Goal: Task Accomplishment & Management: Manage account settings

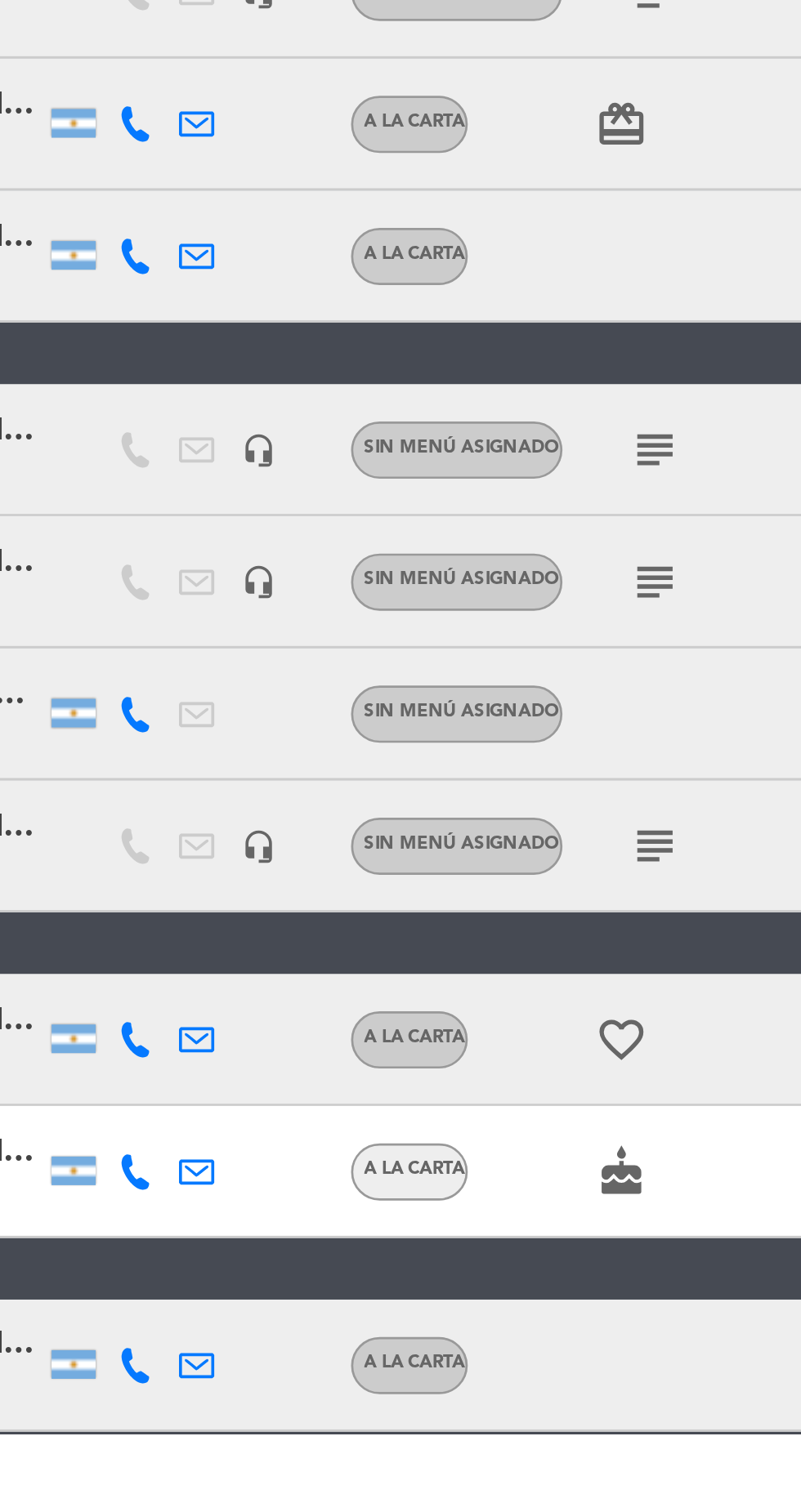
click at [372, 1421] on icon "cake" at bounding box center [374, 1414] width 20 height 20
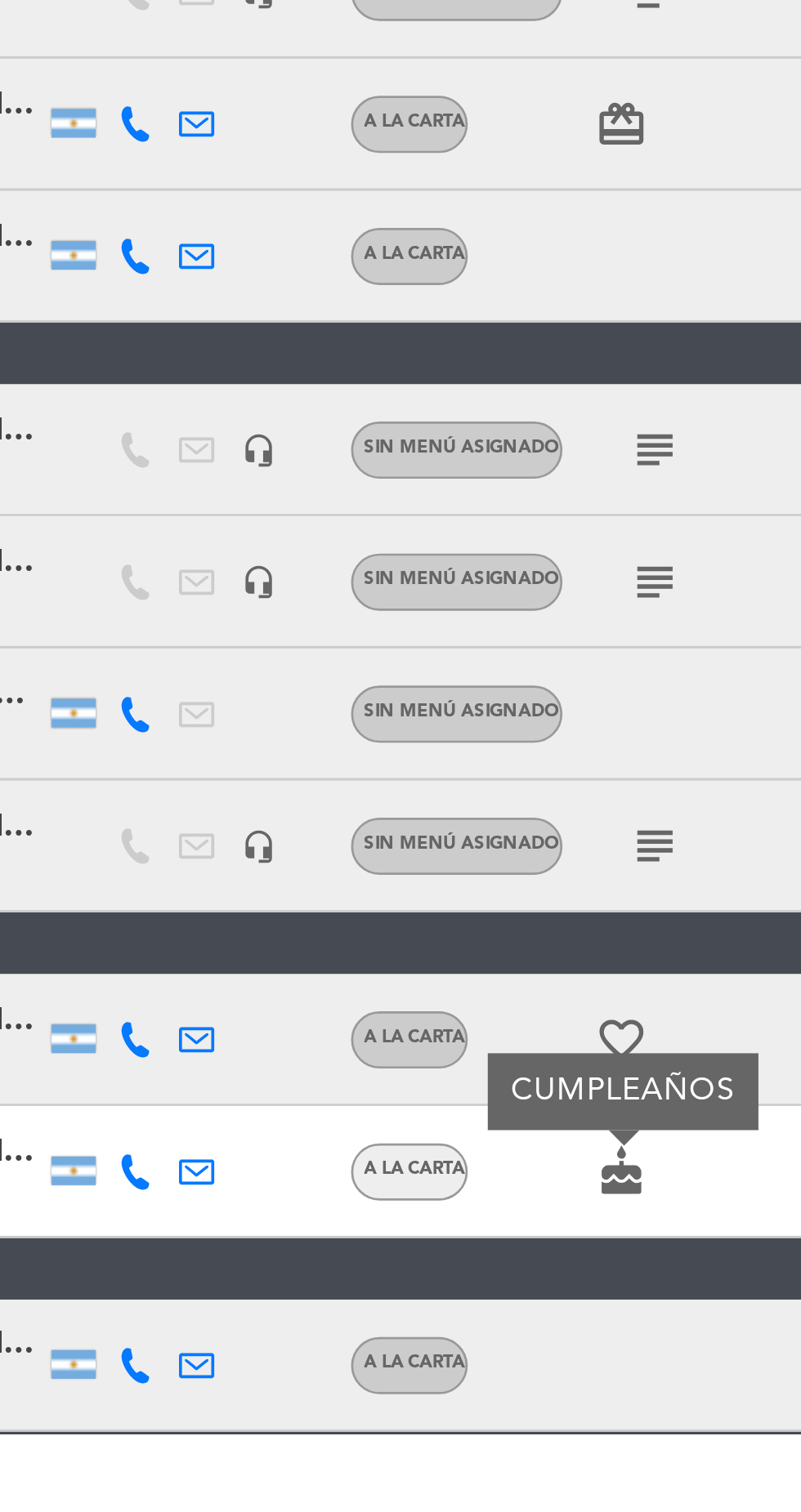
click at [386, 1288] on icon "subject" at bounding box center [386, 1294] width 20 height 20
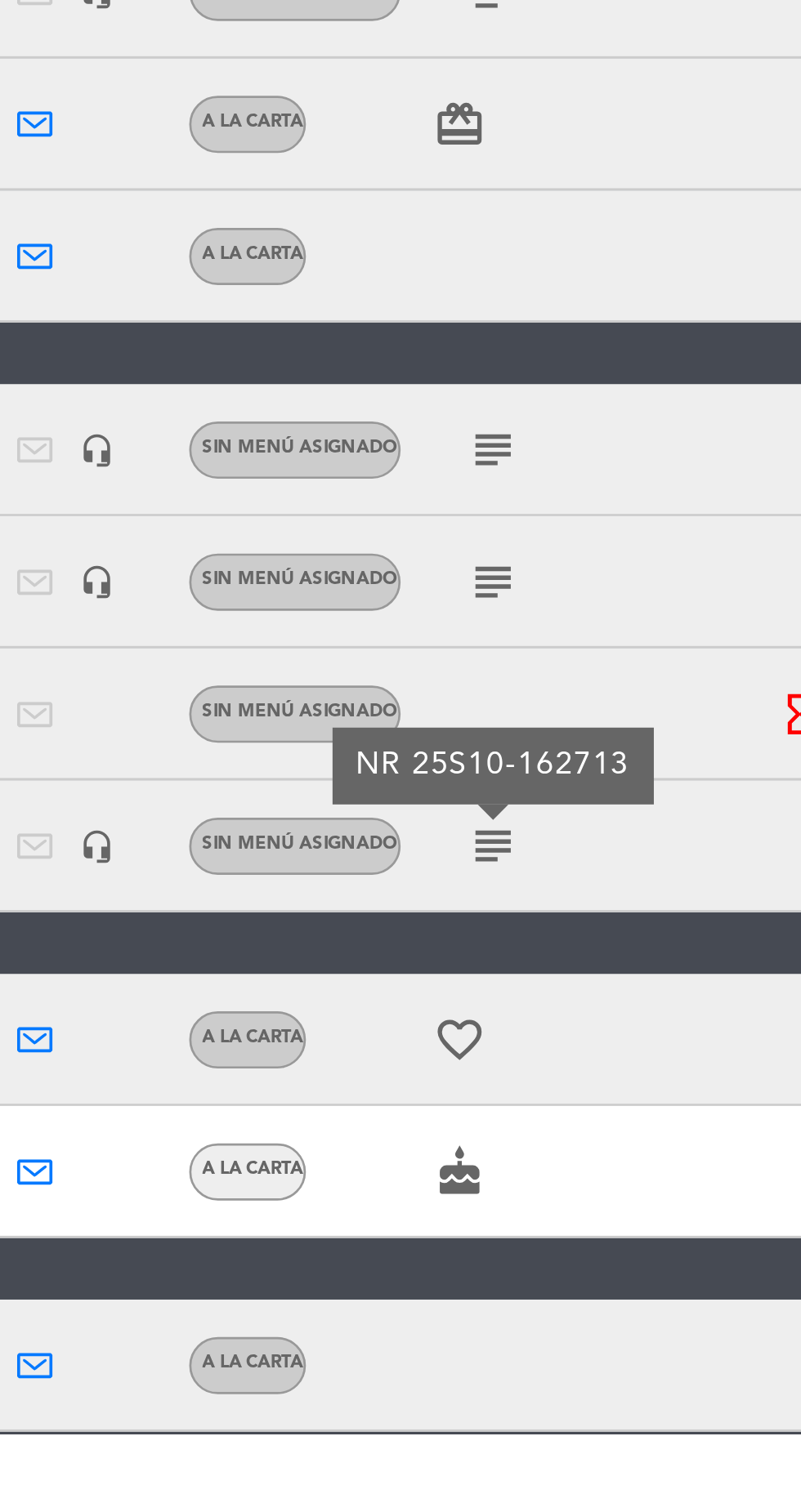
click at [393, 1196] on icon "subject" at bounding box center [386, 1195] width 20 height 20
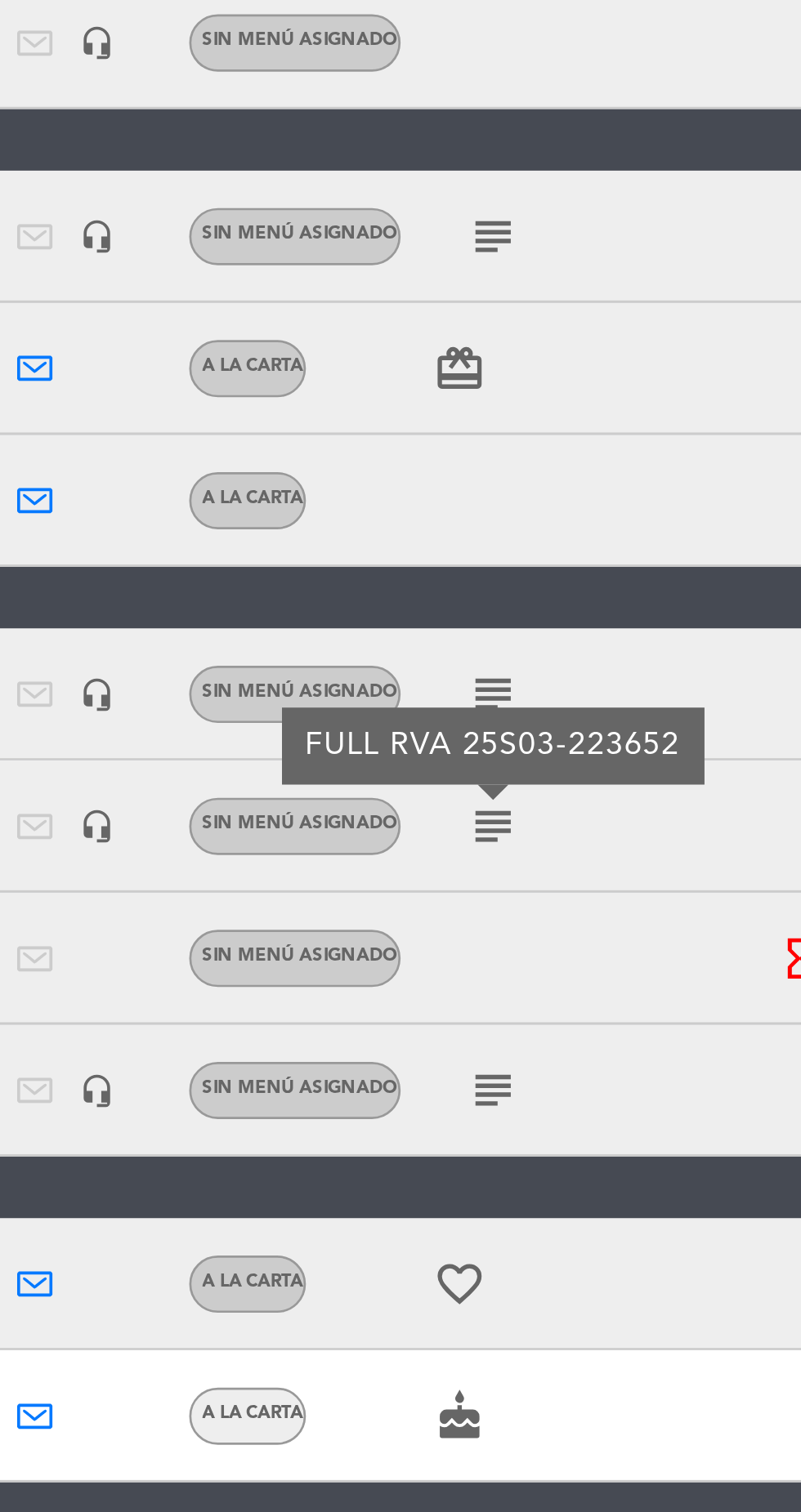
scroll to position [57, 0]
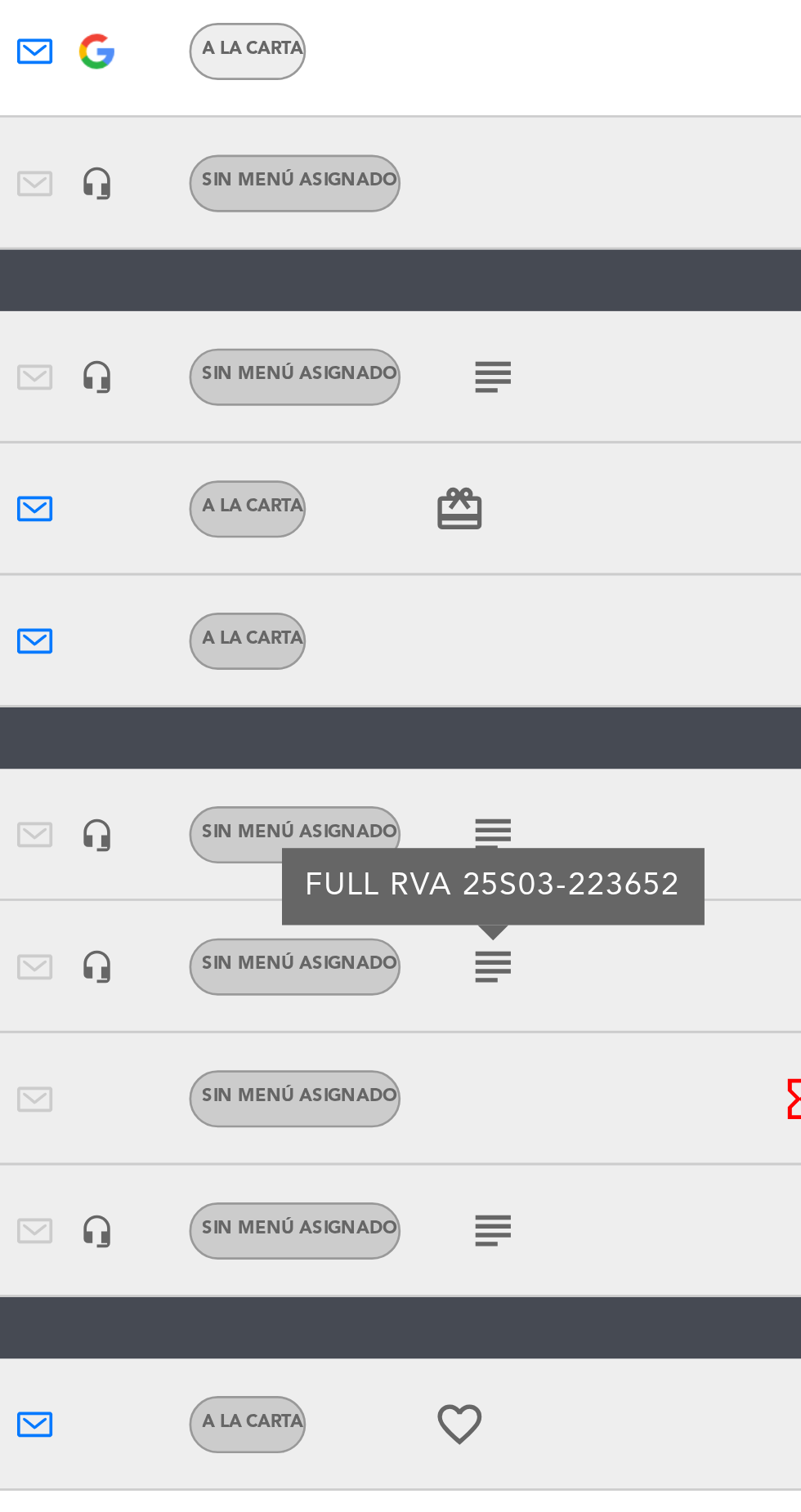
click at [384, 1137] on icon "subject" at bounding box center [386, 1147] width 20 height 20
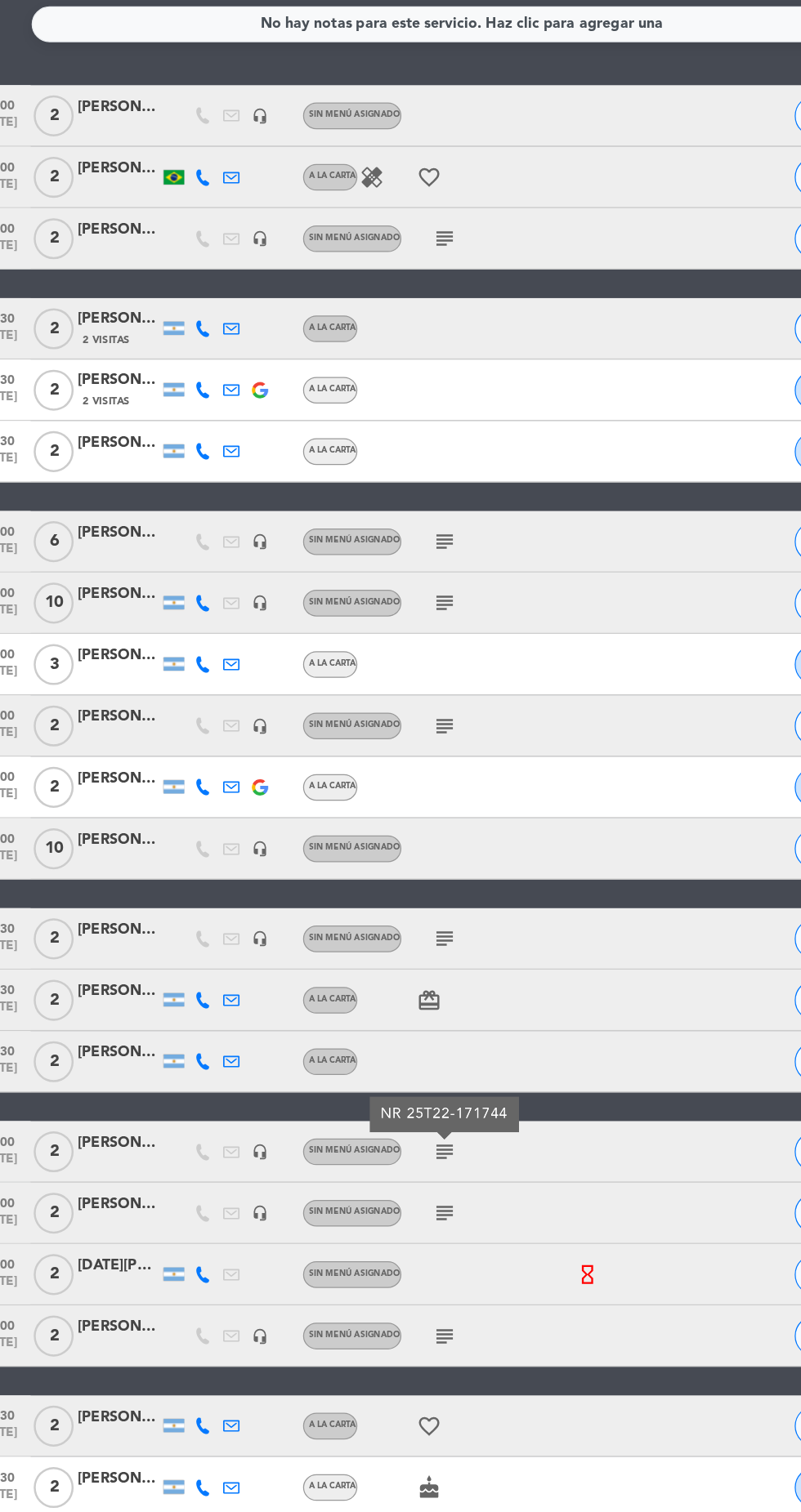
scroll to position [15, 0]
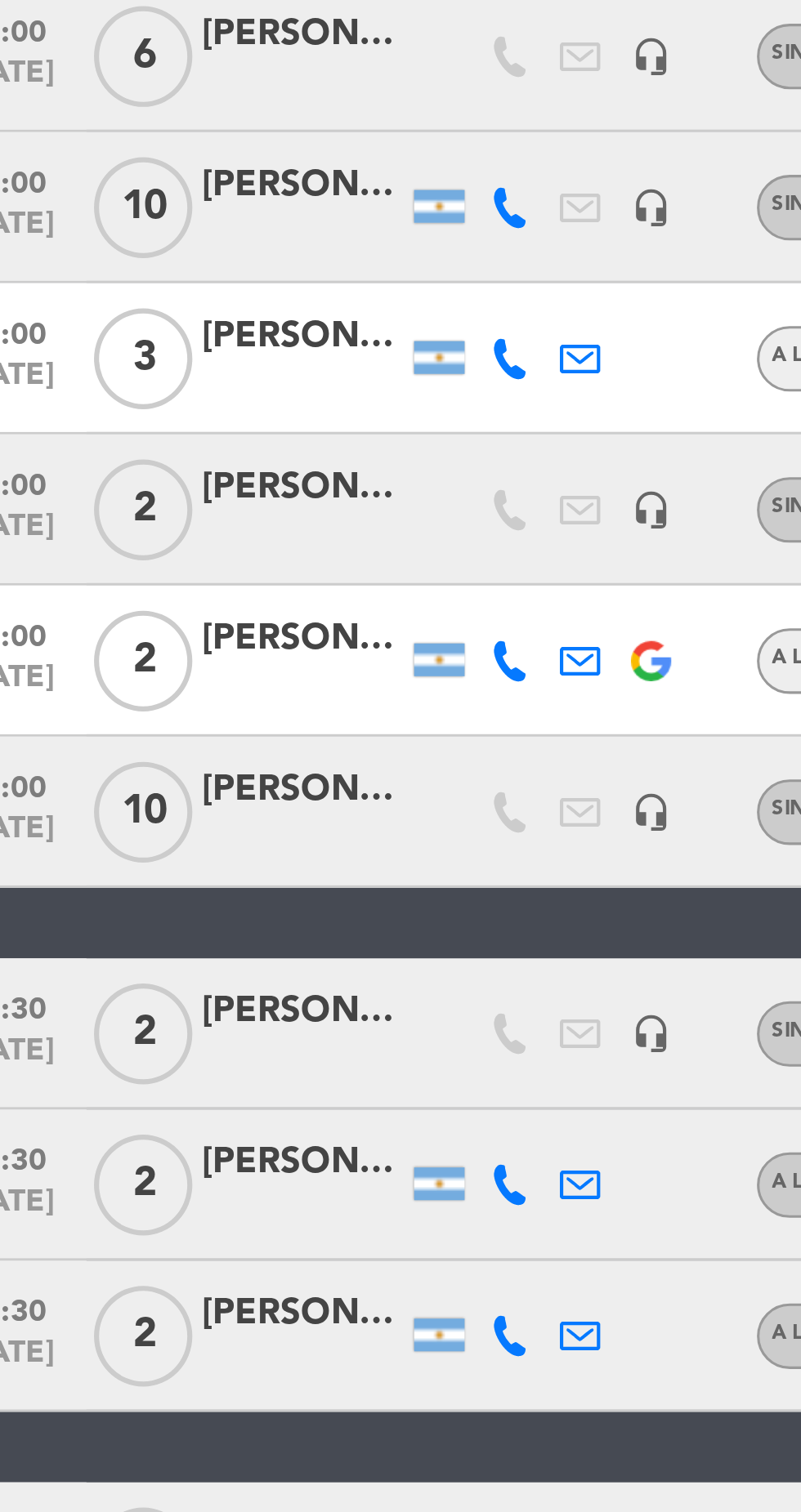
click at [136, 908] on div at bounding box center [127, 914] width 66 height 13
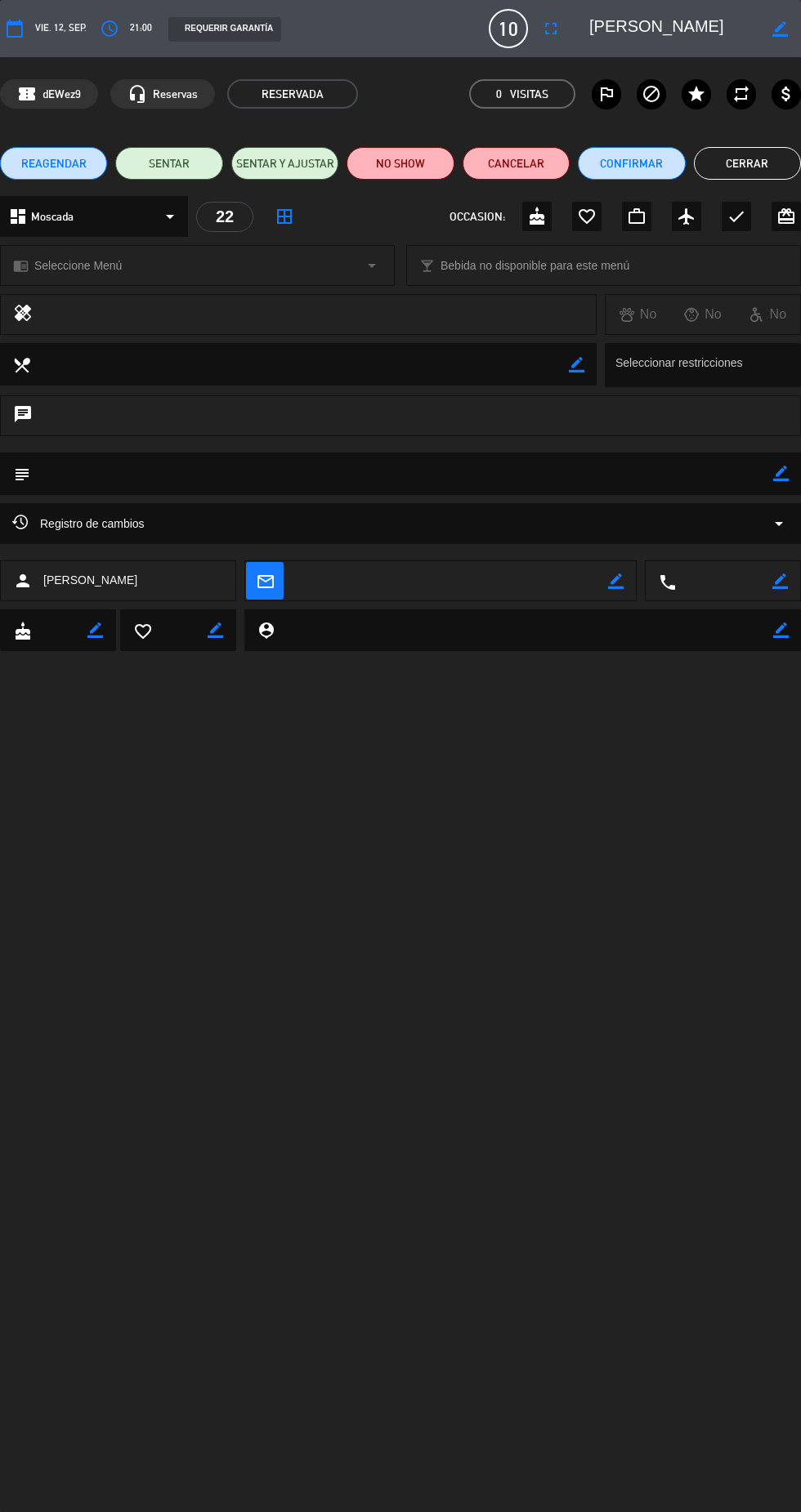
scroll to position [73, 0]
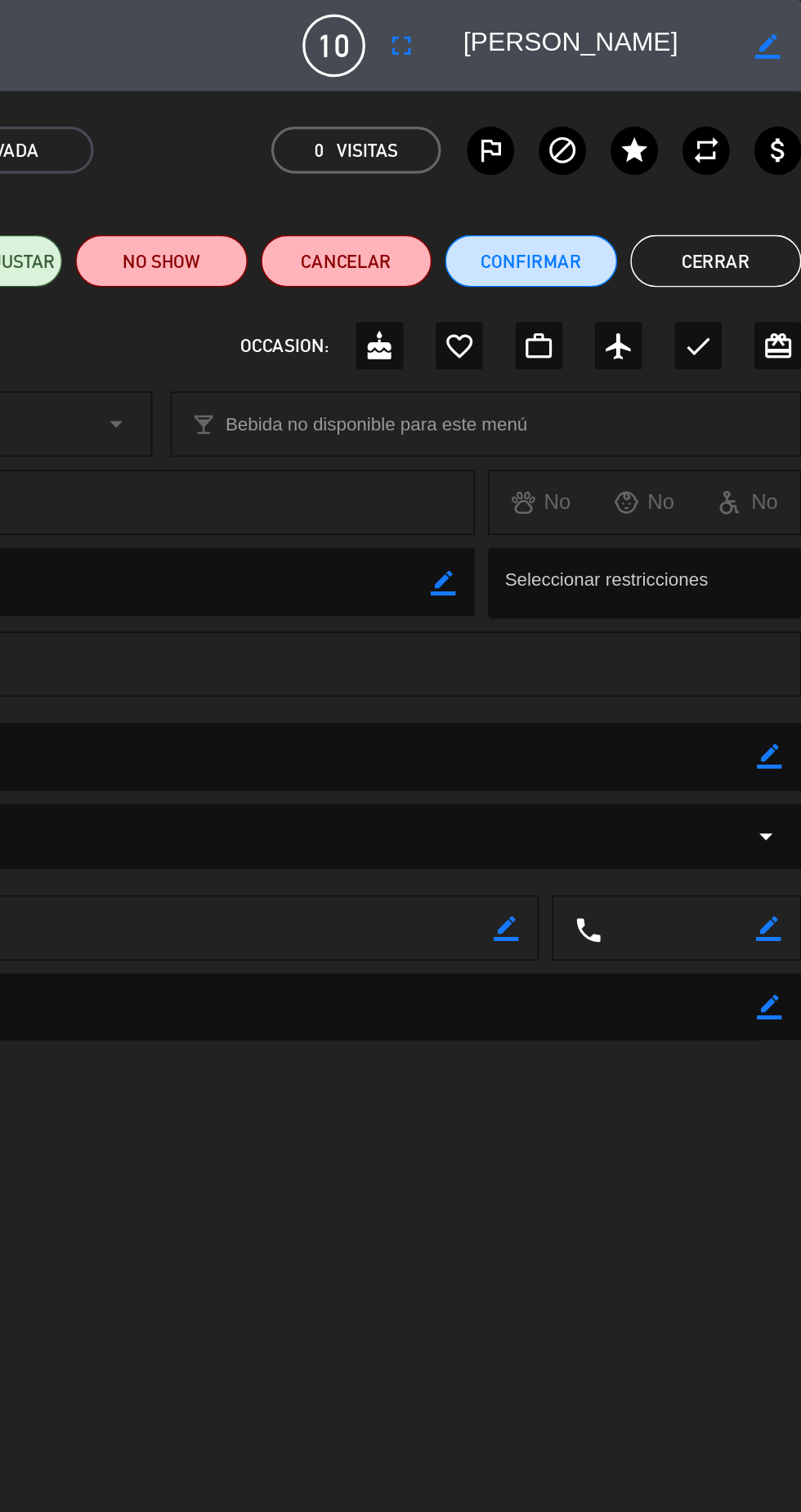
click at [775, 160] on button "Cerrar" at bounding box center [747, 164] width 107 height 33
